Goal: Find contact information: Find contact information

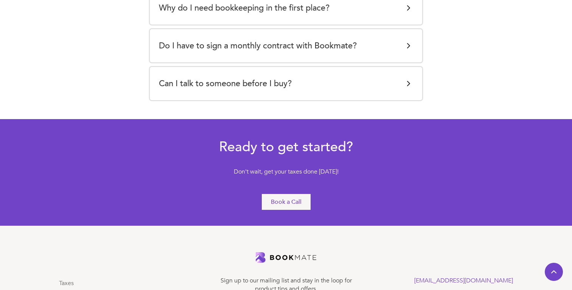
scroll to position [1696, 0]
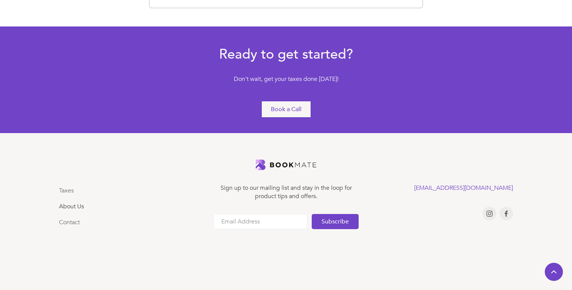
click at [74, 206] on link "About Us" at bounding box center [71, 206] width 25 height 8
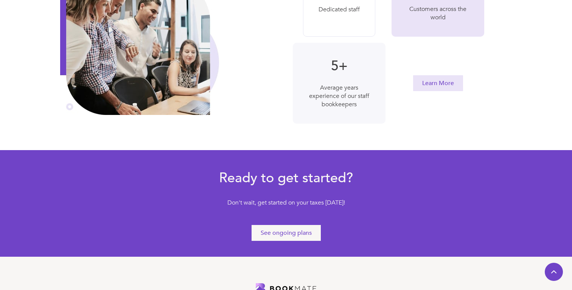
scroll to position [445, 0]
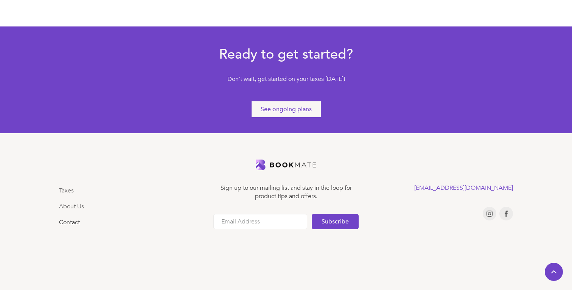
click at [67, 224] on link "Contact" at bounding box center [69, 222] width 21 height 8
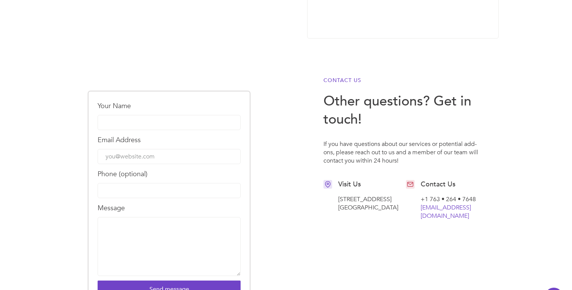
scroll to position [244, 0]
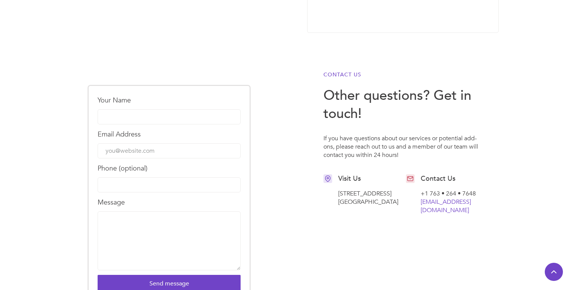
drag, startPoint x: 365, startPoint y: 208, endPoint x: 336, endPoint y: 197, distance: 30.5
click at [336, 197] on div "Visit Us 255 South 6th St Minneapolis, MN, 55402 Contact Us +1 763 • 264 • 7648…" at bounding box center [402, 194] width 159 height 40
copy div "255 South 6th St Minneapolis, MN, 55402"
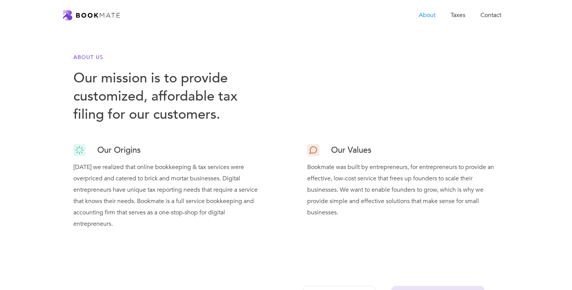
scroll to position [445, 0]
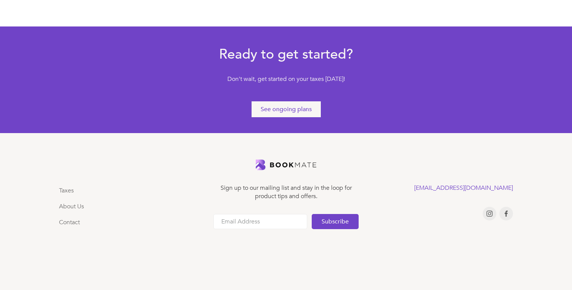
click at [211, 237] on div "Taxes About Us Contact Sign up to our mailing list and stay in the loop for pro…" at bounding box center [286, 215] width 472 height 119
